Goal: Task Accomplishment & Management: Manage account settings

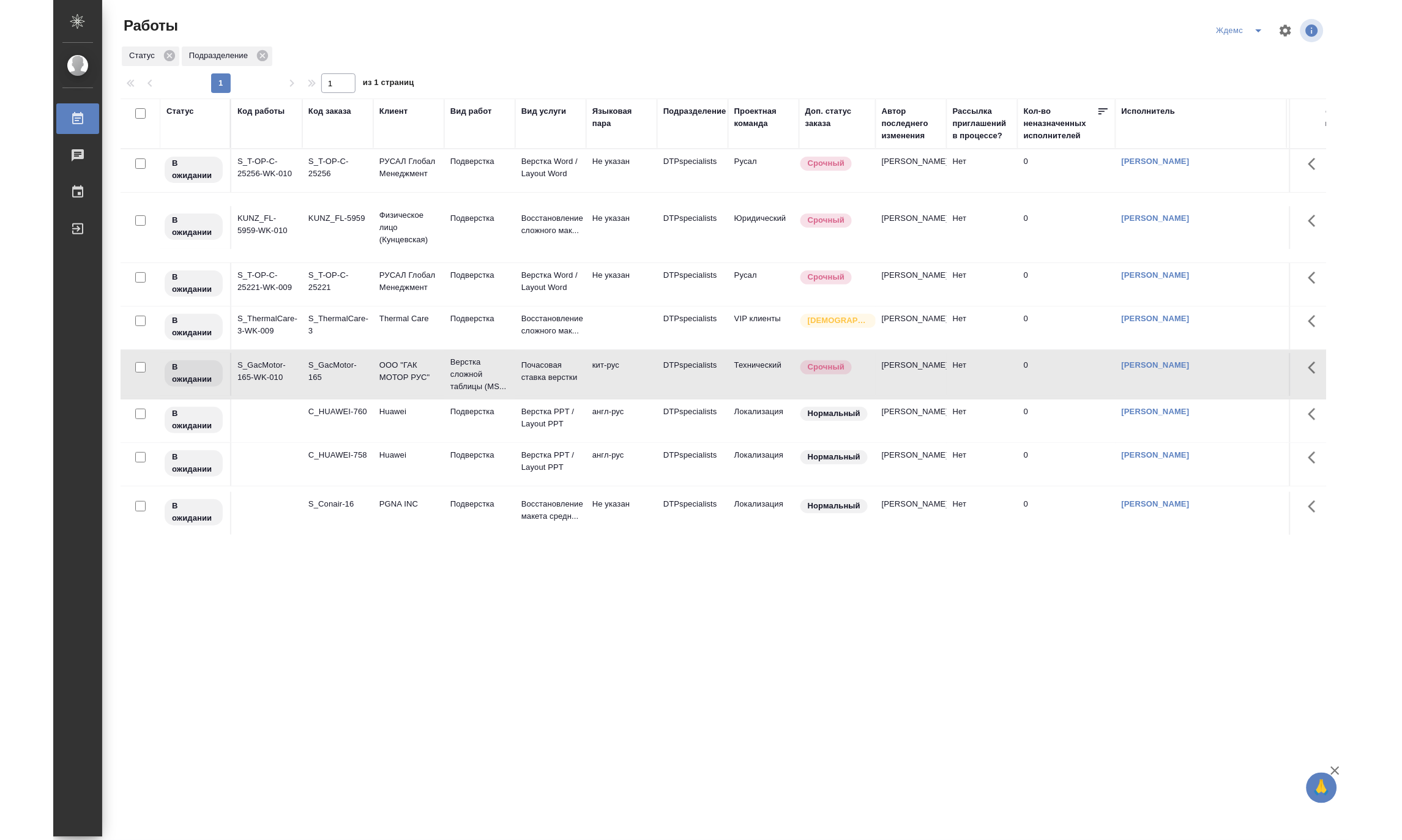
scroll to position [118, 0]
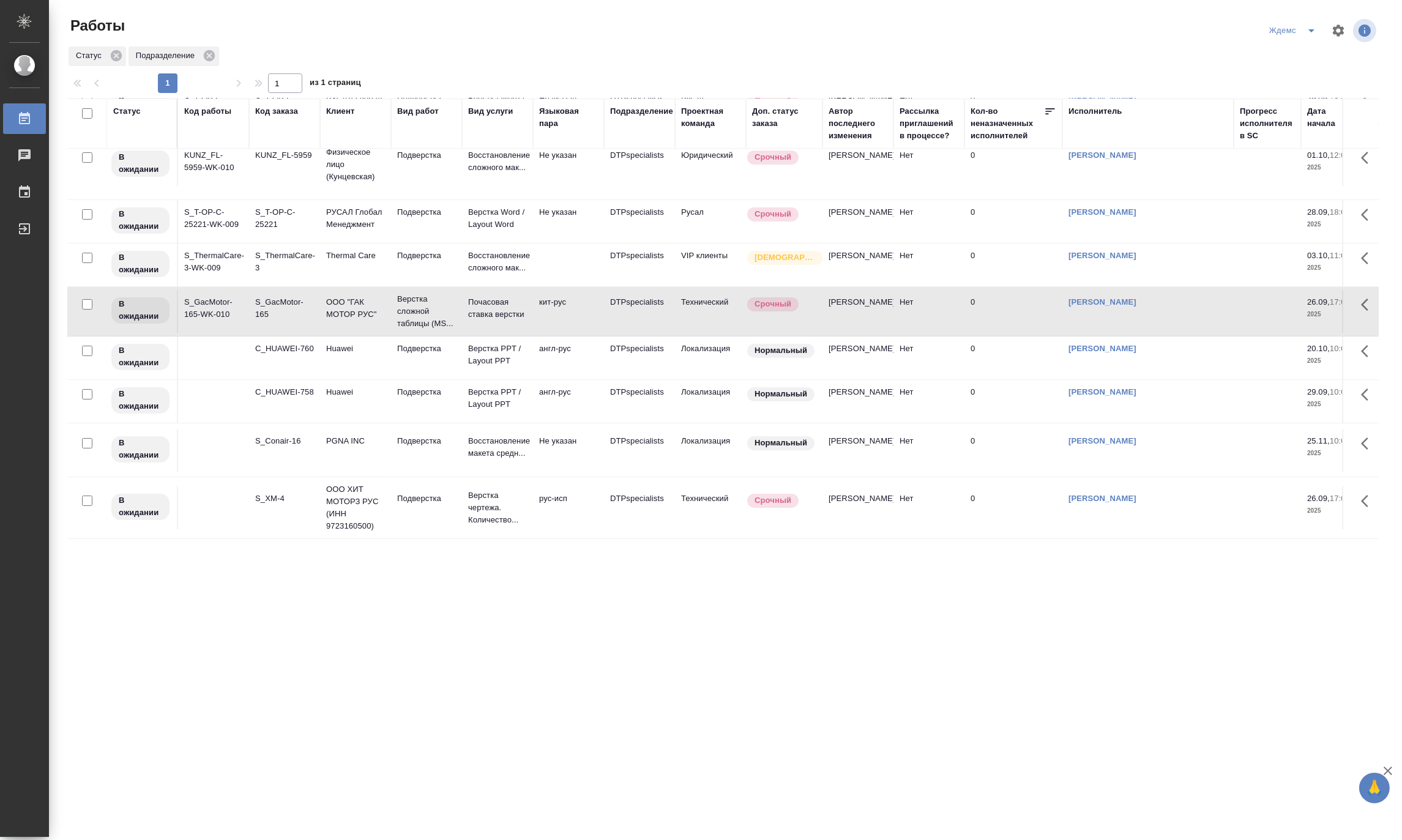
click at [1296, 34] on icon "split button" at bounding box center [1311, 30] width 15 height 15
click at [1296, 57] on li "[PERSON_NAME] работе" at bounding box center [1301, 55] width 118 height 20
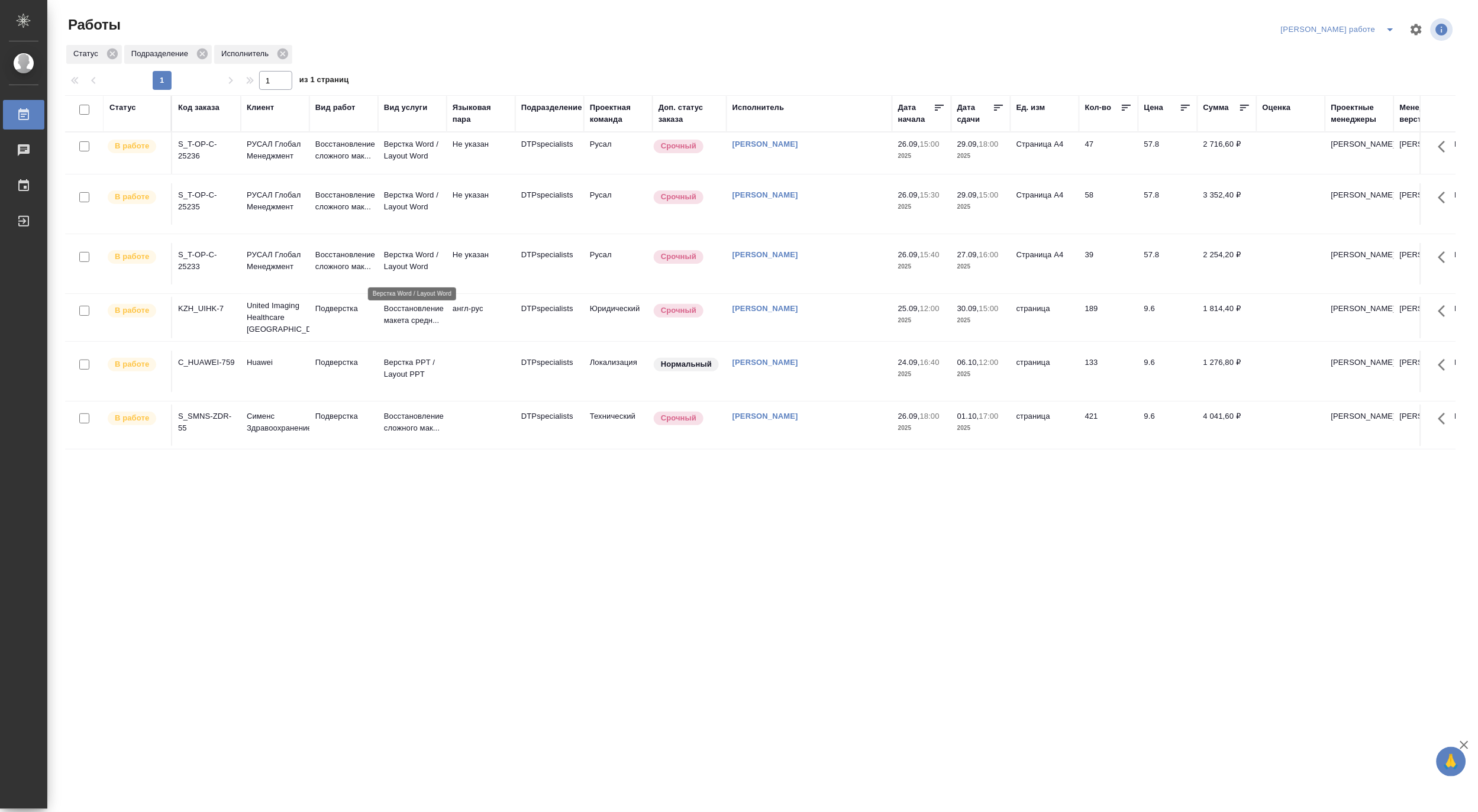
click at [415, 272] on p "Верстка Word / Layout Word" at bounding box center [412, 261] width 57 height 24
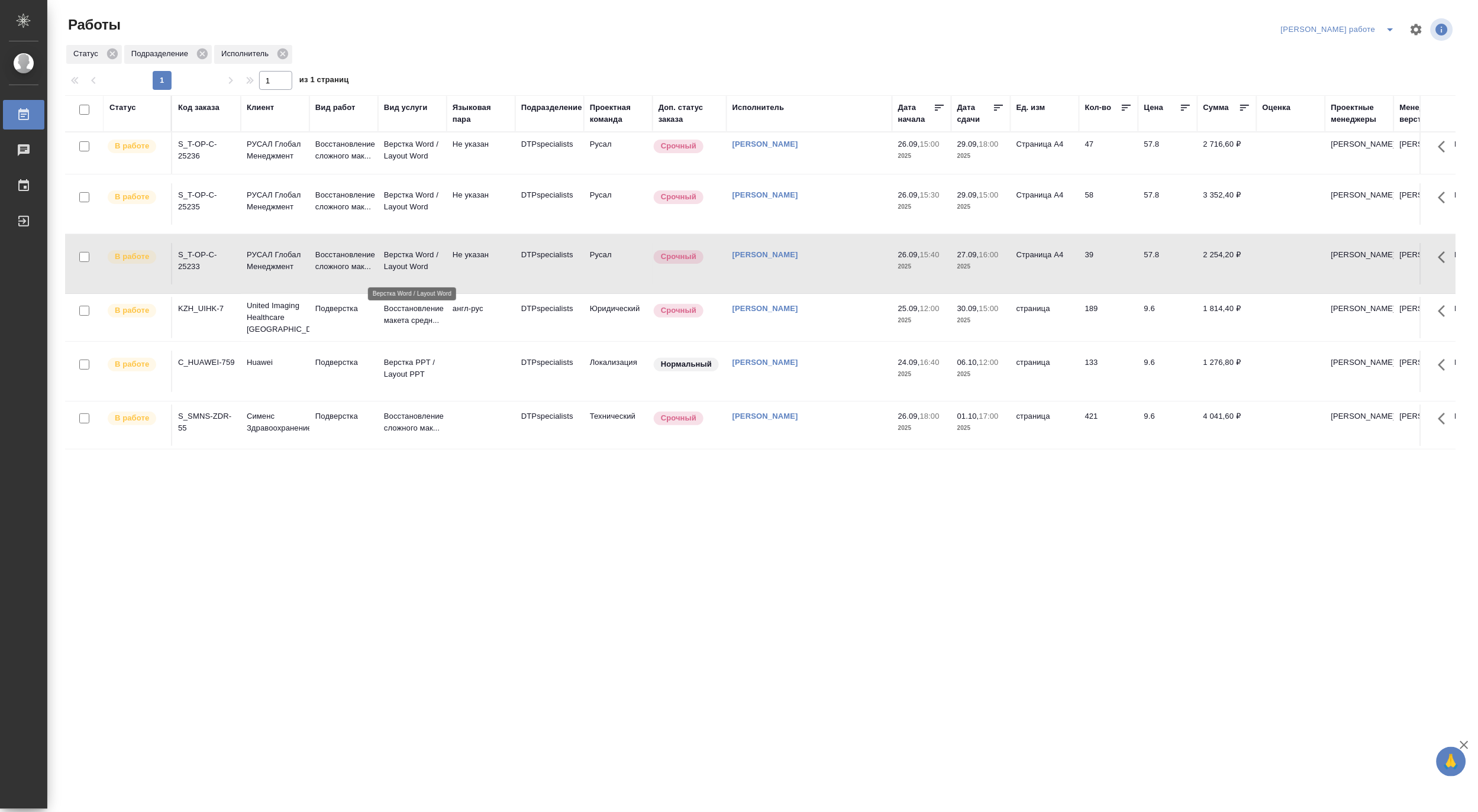
click at [415, 272] on p "Верстка Word / Layout Word" at bounding box center [412, 261] width 57 height 24
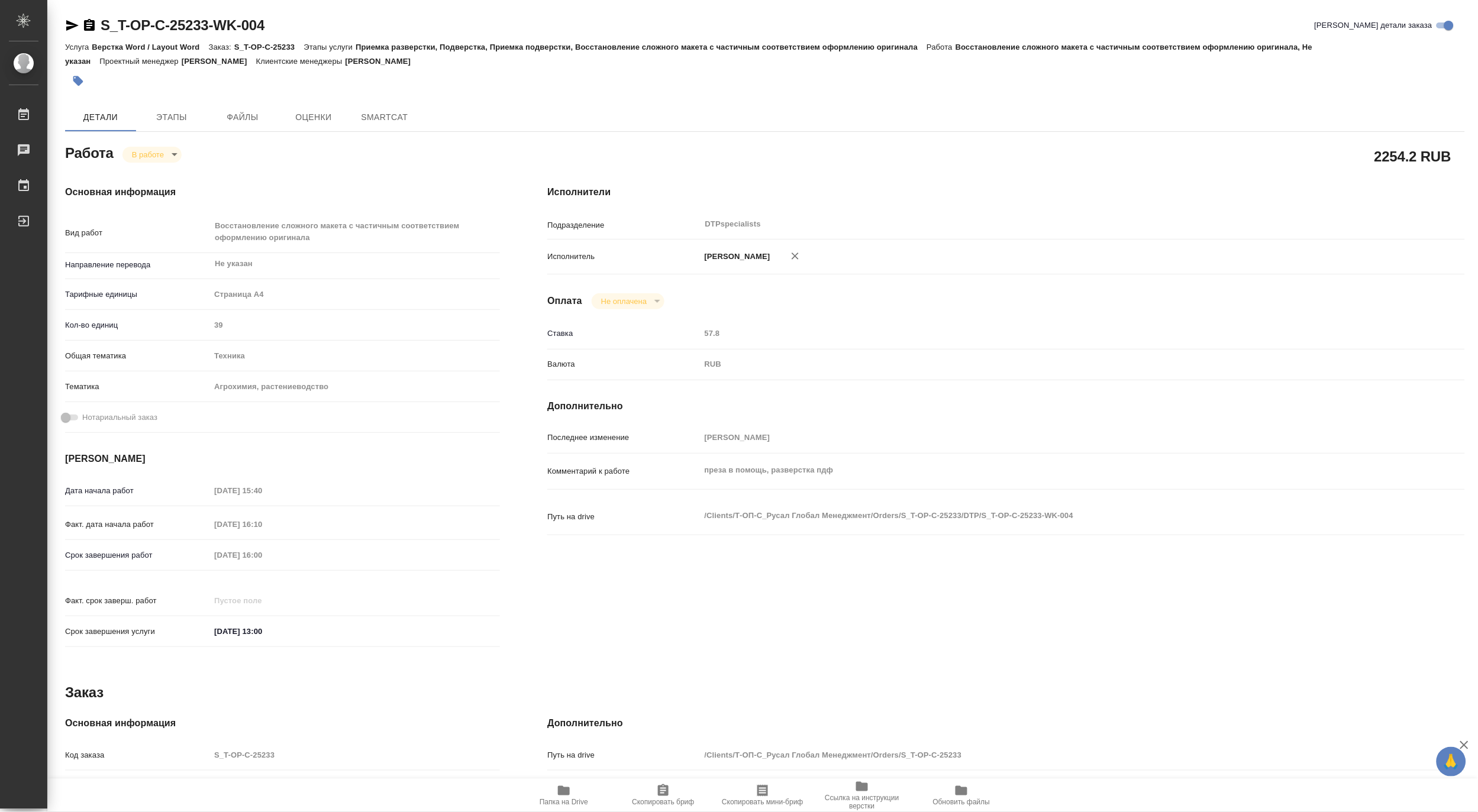
type textarea "x"
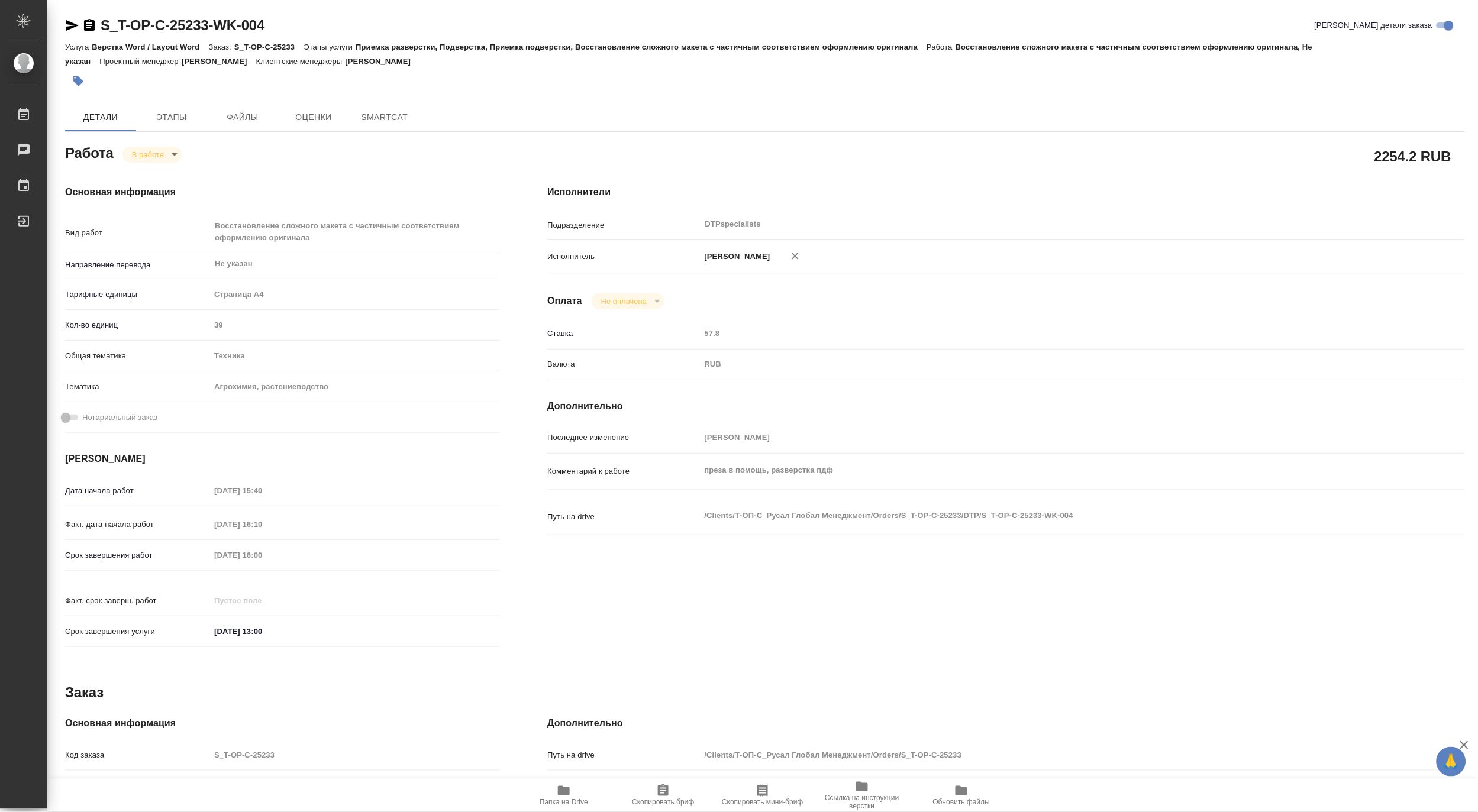
type textarea "x"
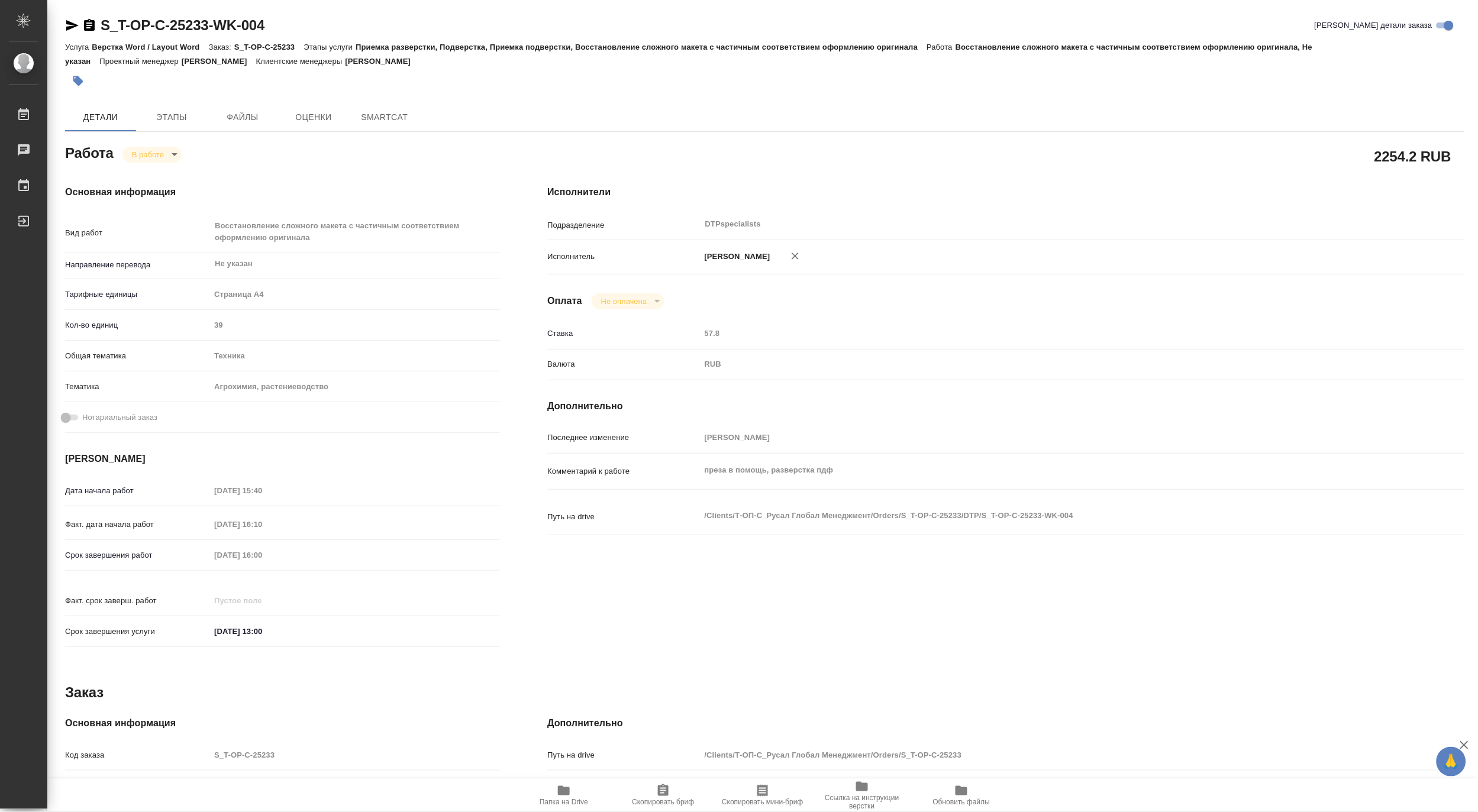
type textarea "x"
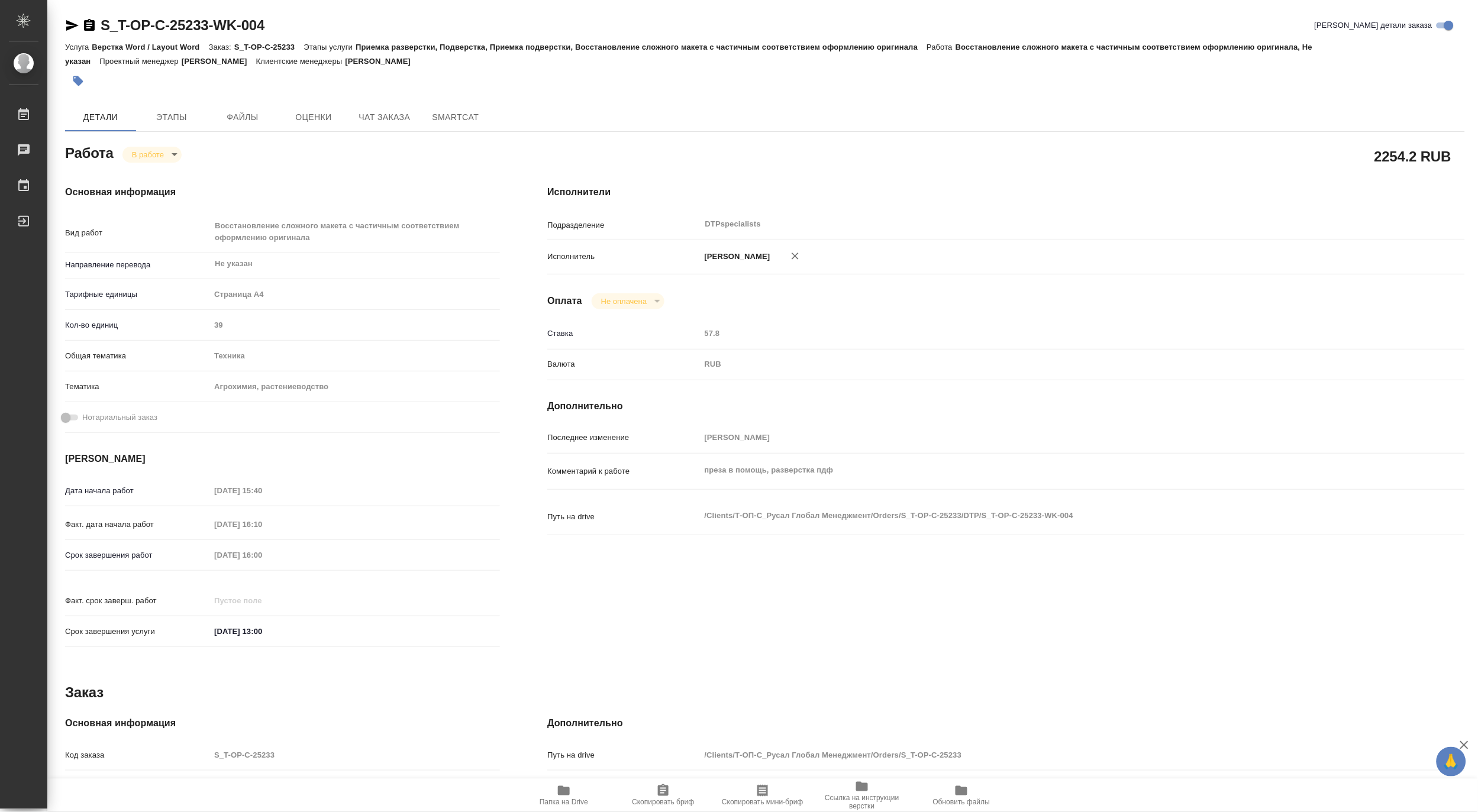
click at [553, 800] on span "Папка на Drive" at bounding box center [564, 802] width 49 height 8
type textarea "x"
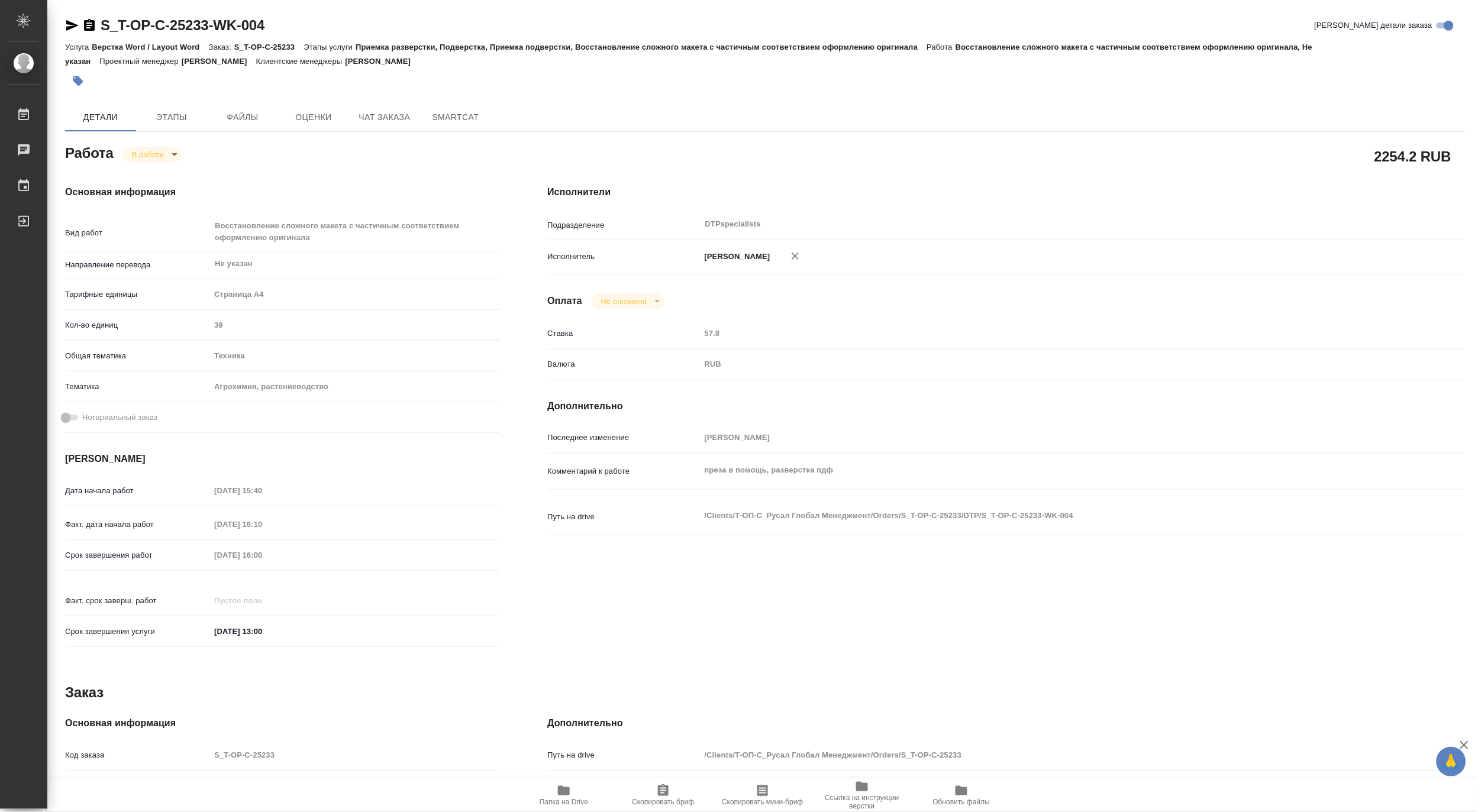
type textarea "x"
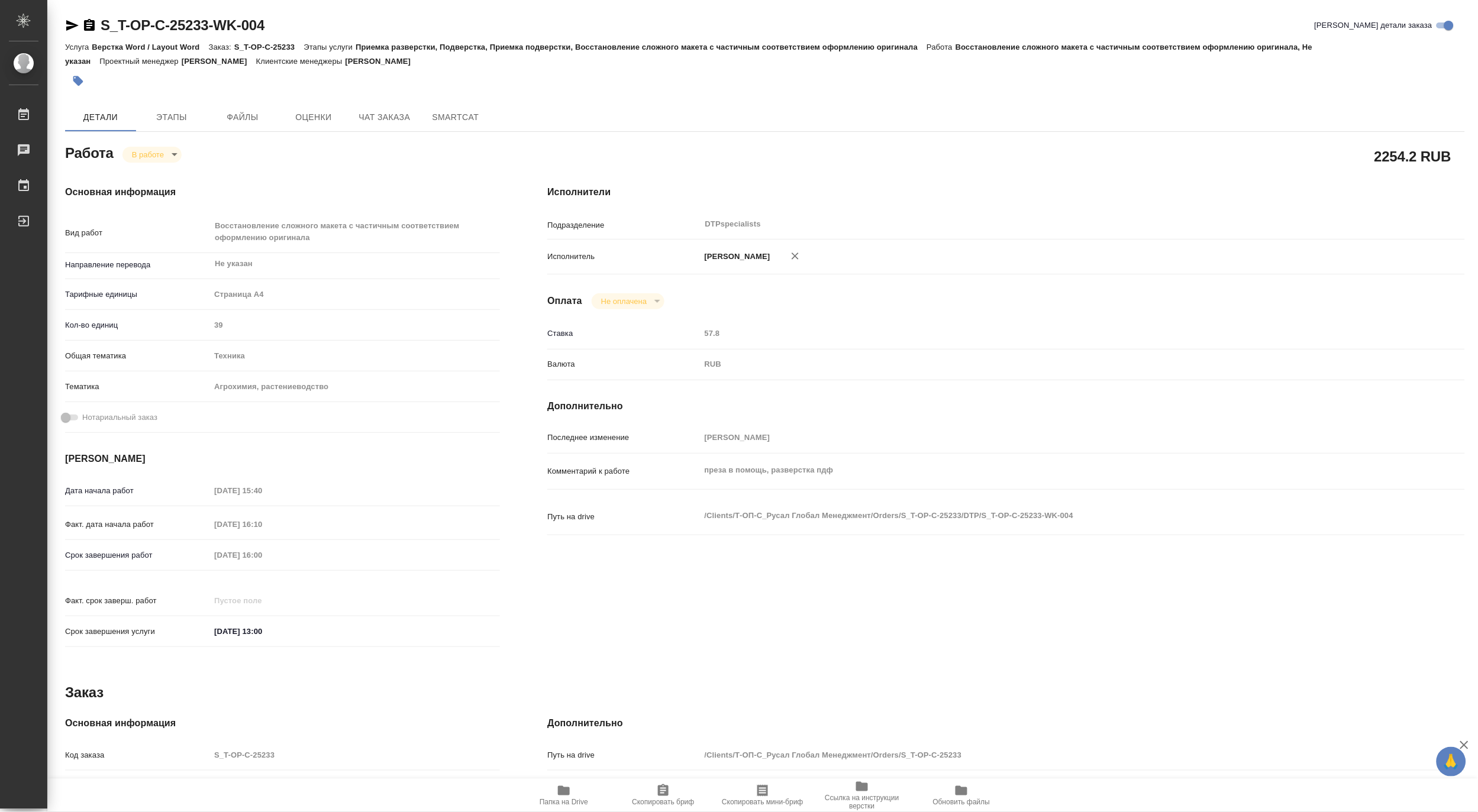
type textarea "x"
drag, startPoint x: 292, startPoint y: 21, endPoint x: 99, endPoint y: 1, distance: 194.0
click at [99, 1] on div "S_T-OP-C-25233-WK-004 Кратко детали заказа Услуга Верстка Word / Layout Word За…" at bounding box center [765, 516] width 1413 height 1032
copy link "S_T-OP-C-25233-WK-004"
click at [142, 155] on body "🙏 .cls-1 fill:#fff; AWATERA Matveeva Maria Работы 0 Чаты График Выйти S_T-OP-C-…" at bounding box center [739, 406] width 1478 height 812
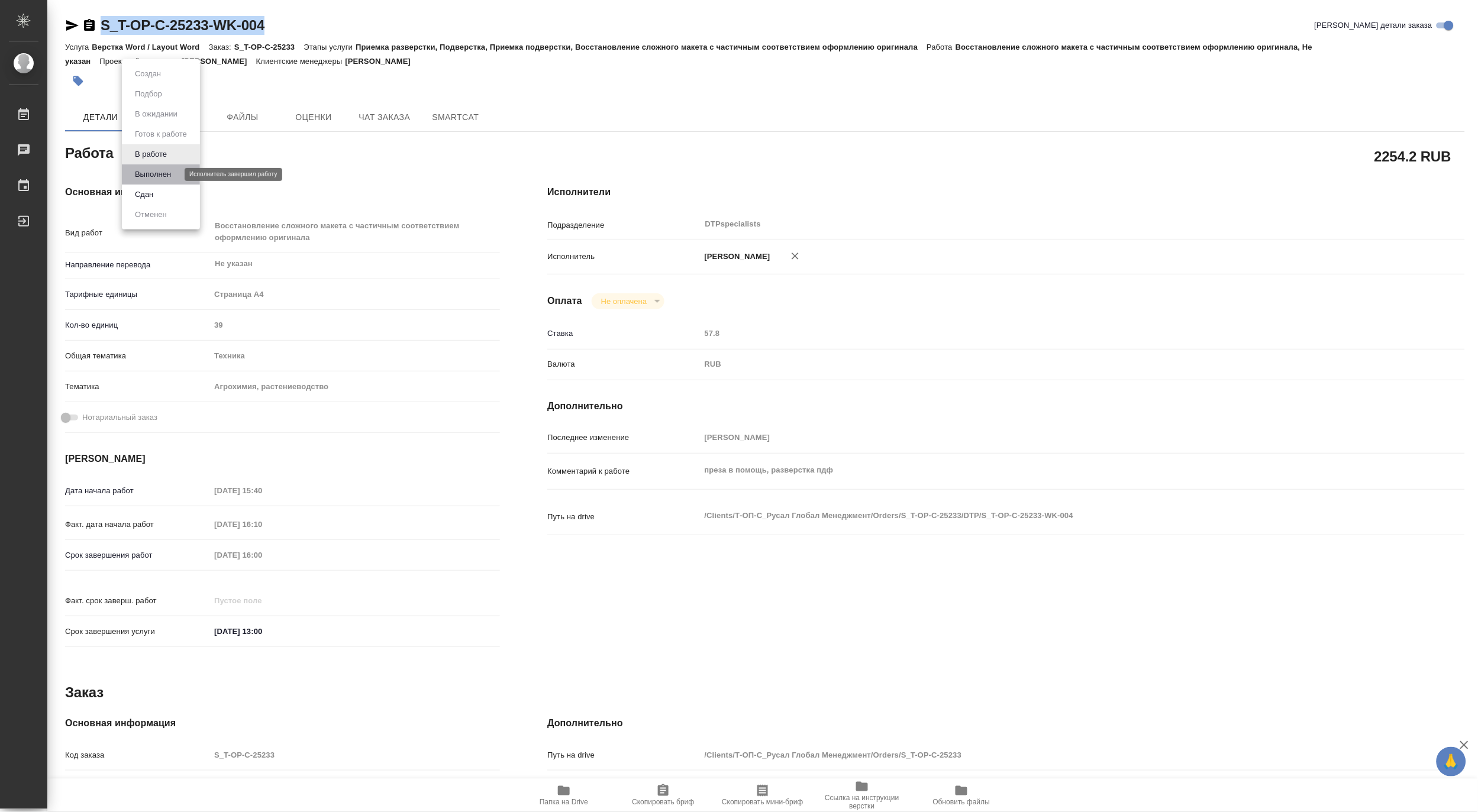
click at [142, 171] on button "Выполнен" at bounding box center [153, 174] width 43 height 13
type textarea "x"
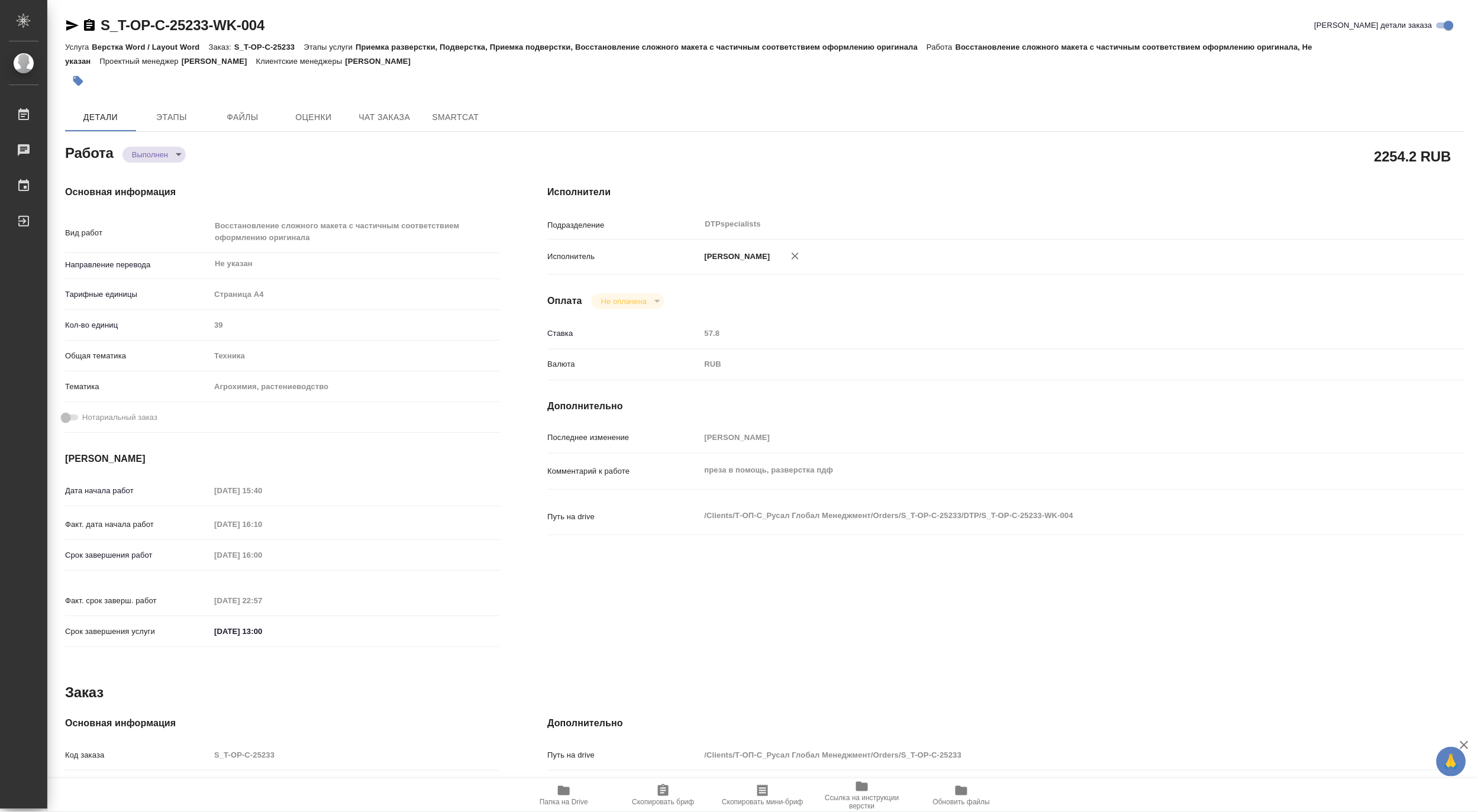
type textarea "x"
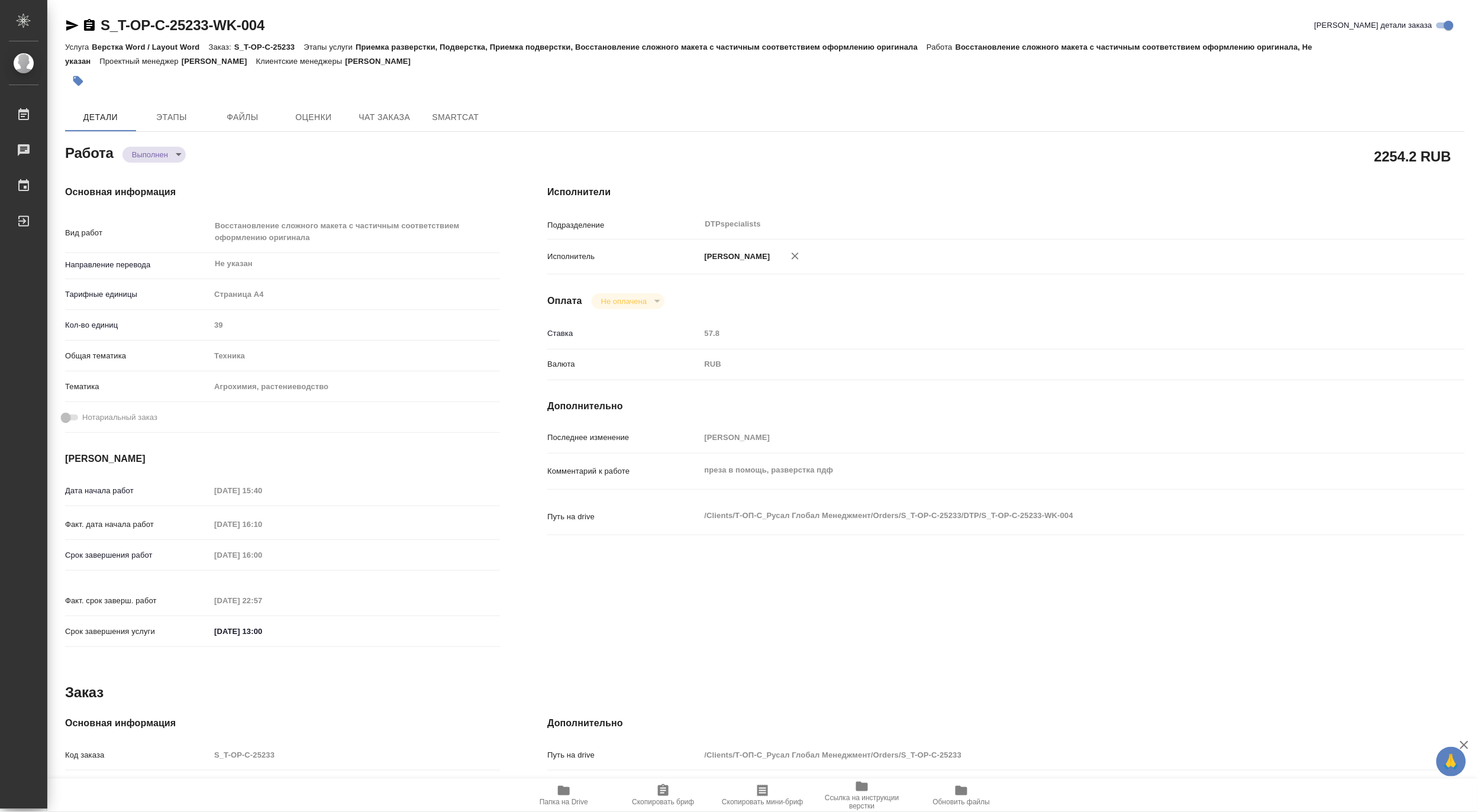
type textarea "x"
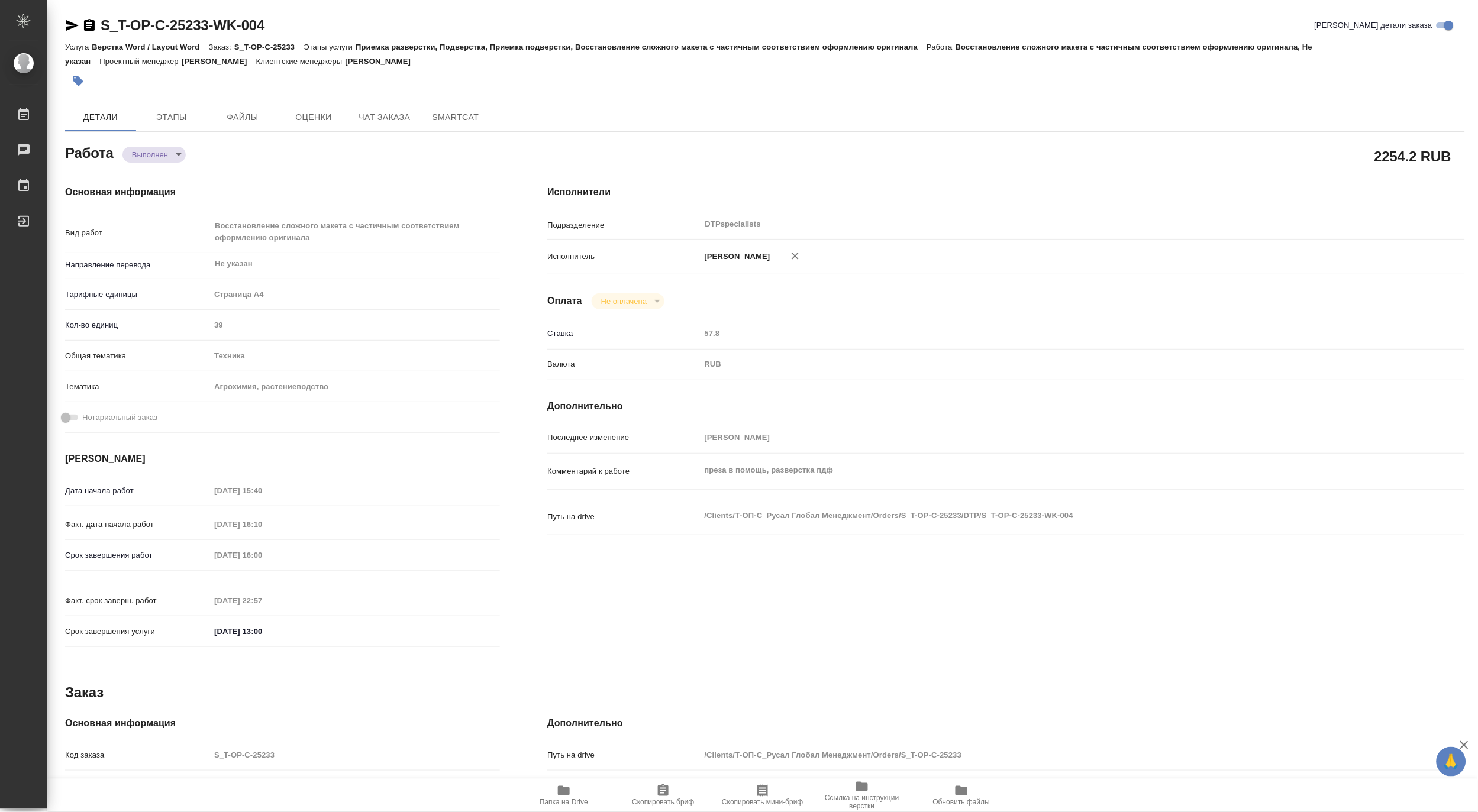
type textarea "x"
